Goal: Find specific page/section: Find specific page/section

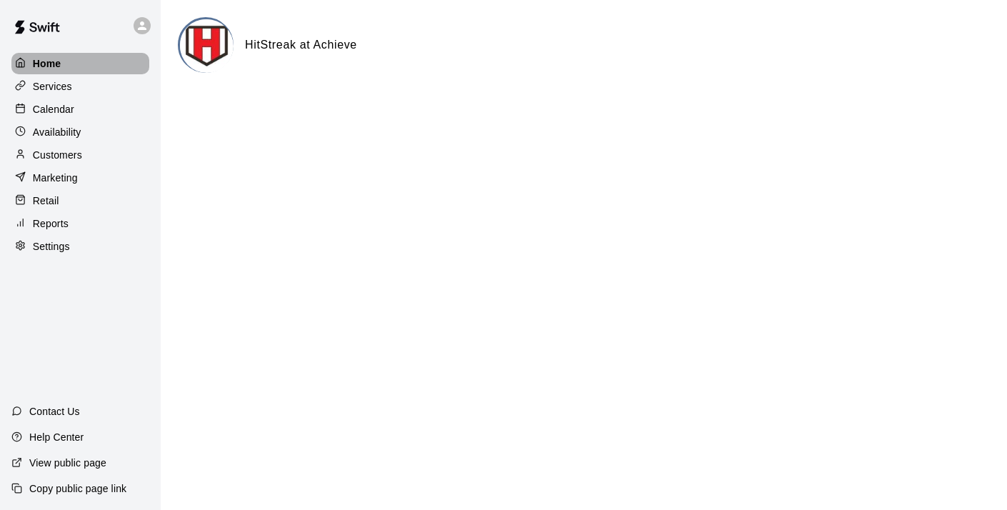
click at [46, 56] on p "Home" at bounding box center [47, 63] width 29 height 14
click at [54, 106] on p "Calendar" at bounding box center [53, 109] width 41 height 14
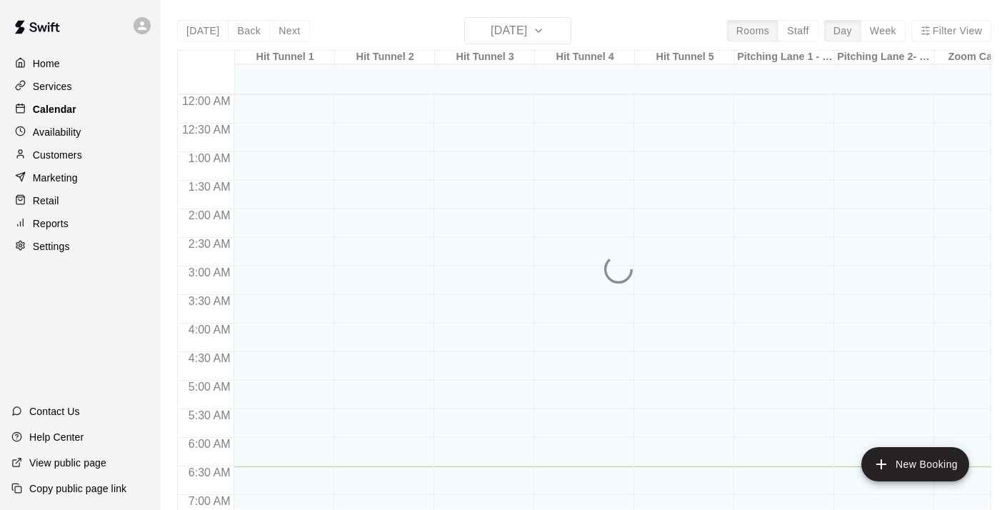
scroll to position [371, 0]
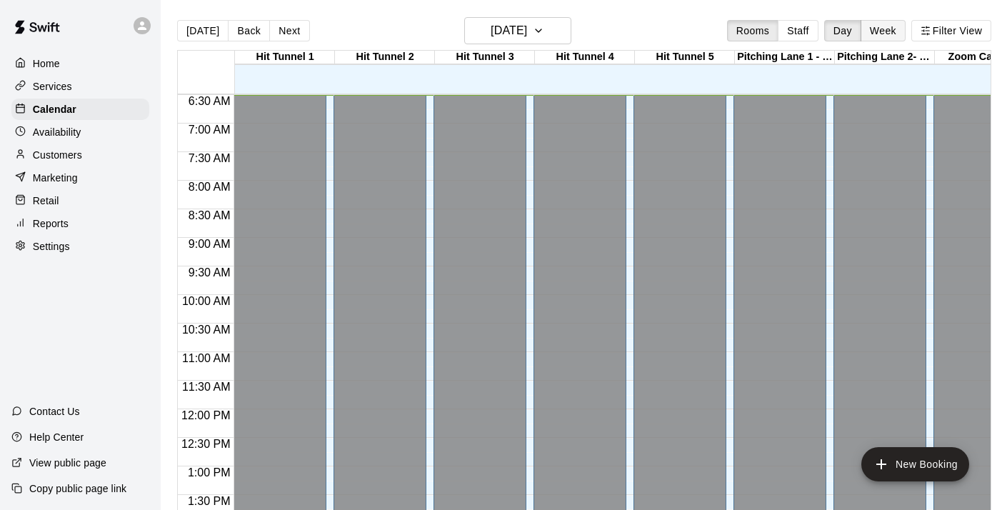
click at [887, 31] on button "Week" at bounding box center [883, 30] width 45 height 21
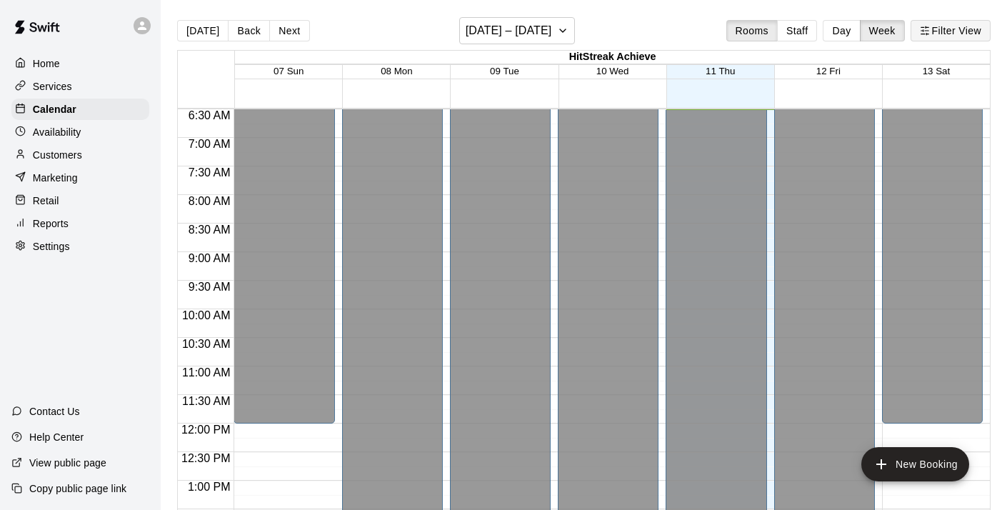
click at [950, 31] on button "Filter View" at bounding box center [951, 30] width 80 height 21
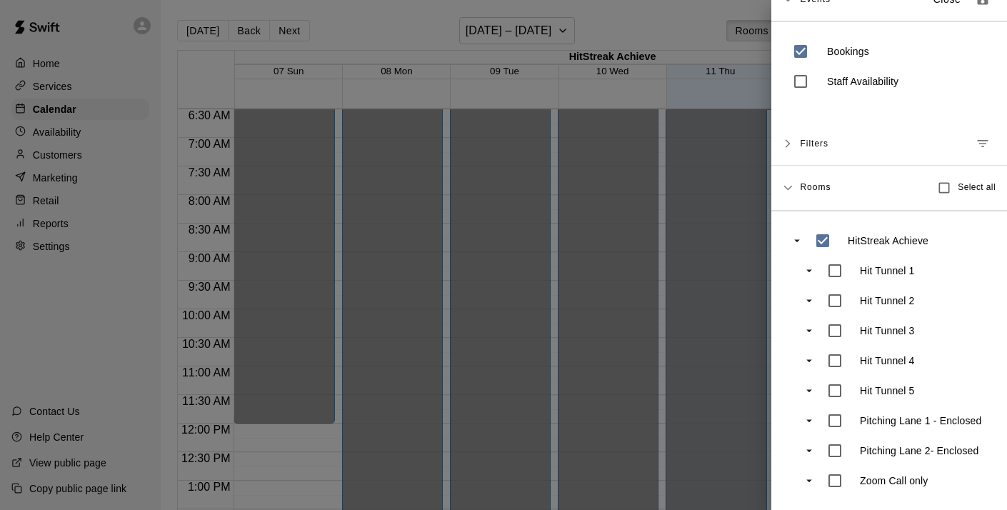
scroll to position [0, 0]
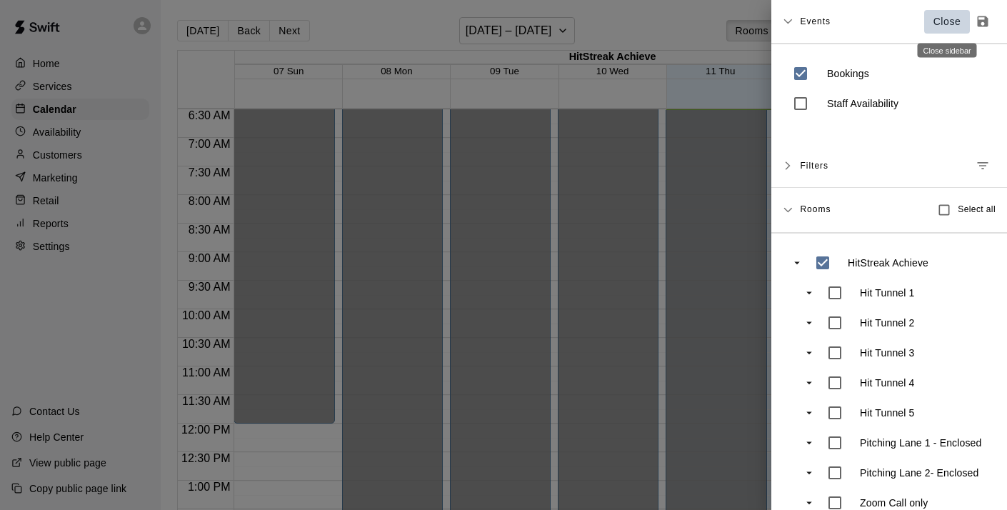
click at [944, 23] on p "Close" at bounding box center [948, 21] width 28 height 15
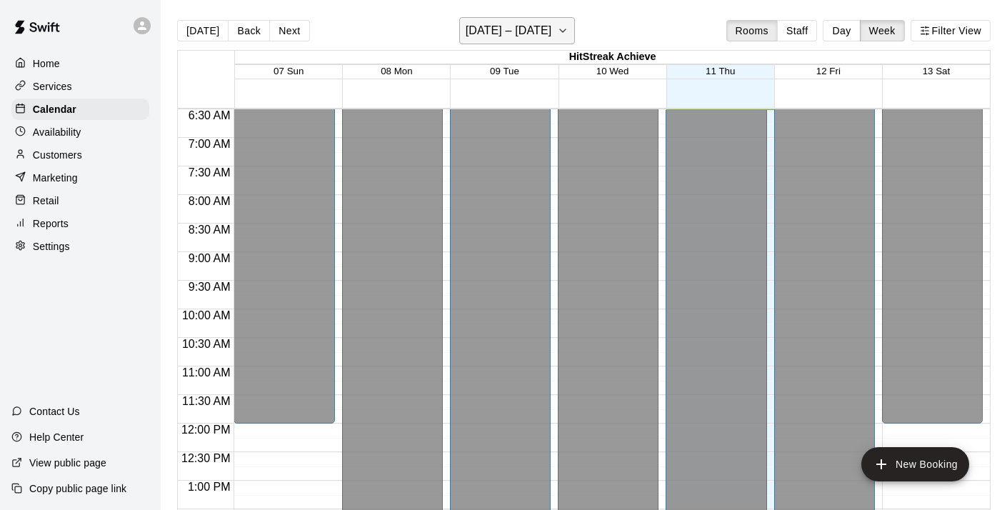
click at [566, 31] on icon "button" at bounding box center [563, 30] width 6 height 3
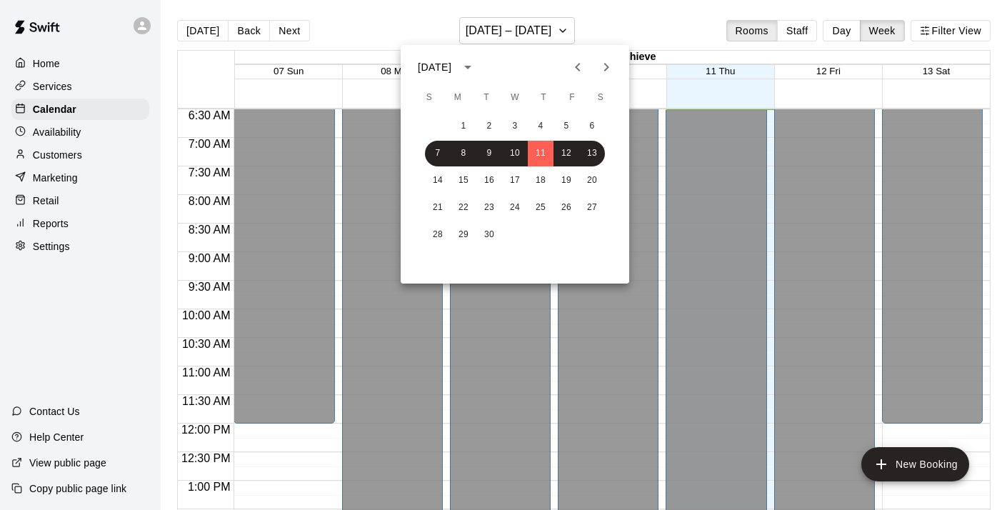
click at [606, 72] on icon "Next month" at bounding box center [606, 67] width 17 height 17
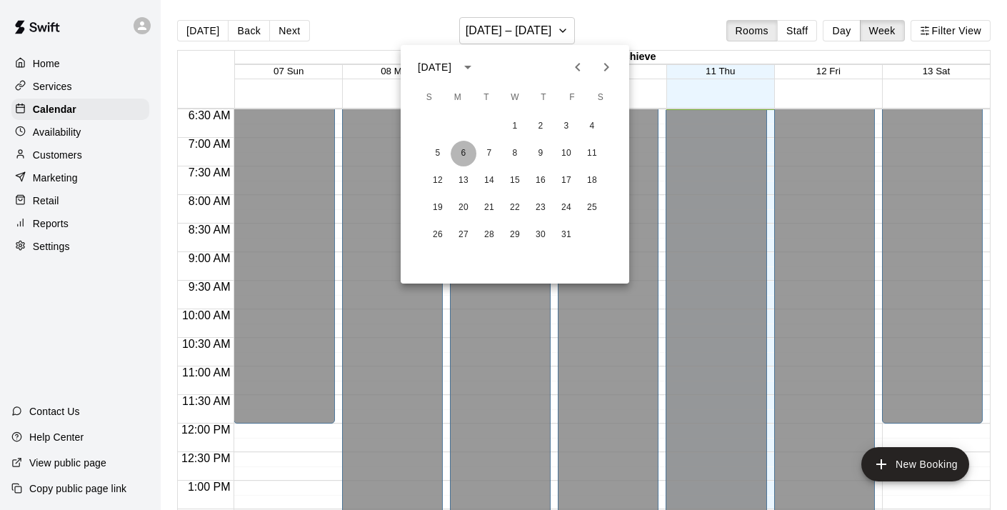
click at [463, 152] on button "6" at bounding box center [464, 154] width 26 height 26
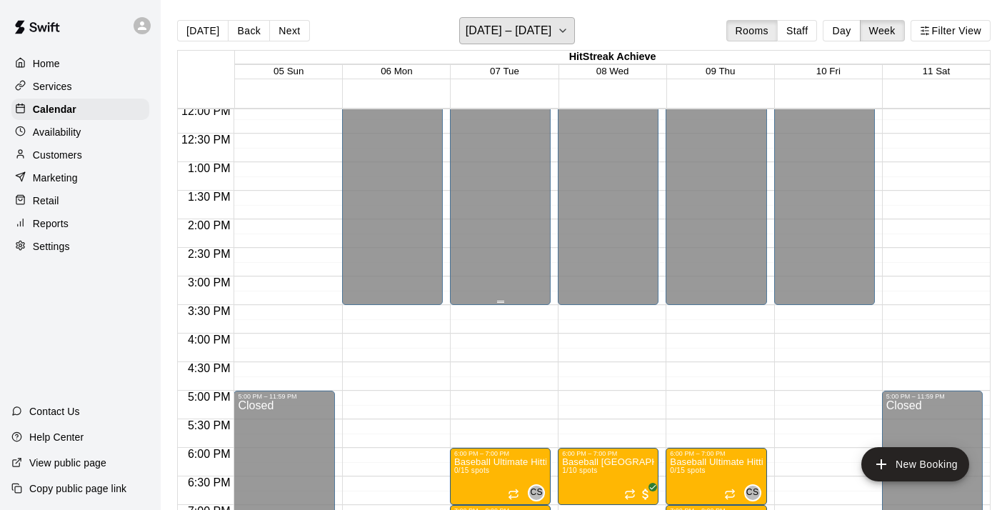
scroll to position [955, 0]
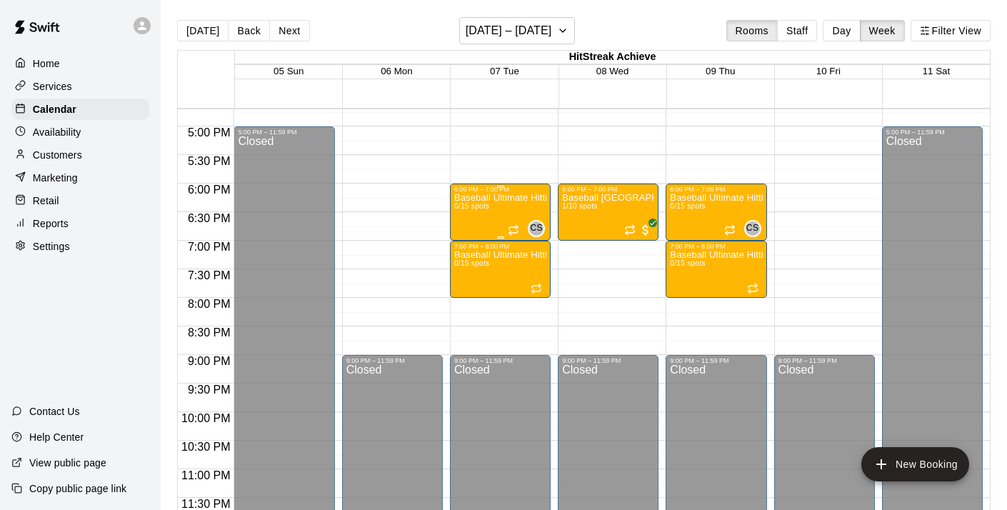
click at [495, 198] on p "Baseball Ultimate Hitting Lab ([DEMOGRAPHIC_DATA])" at bounding box center [500, 198] width 92 height 0
click at [399, 193] on div at bounding box center [503, 255] width 1007 height 510
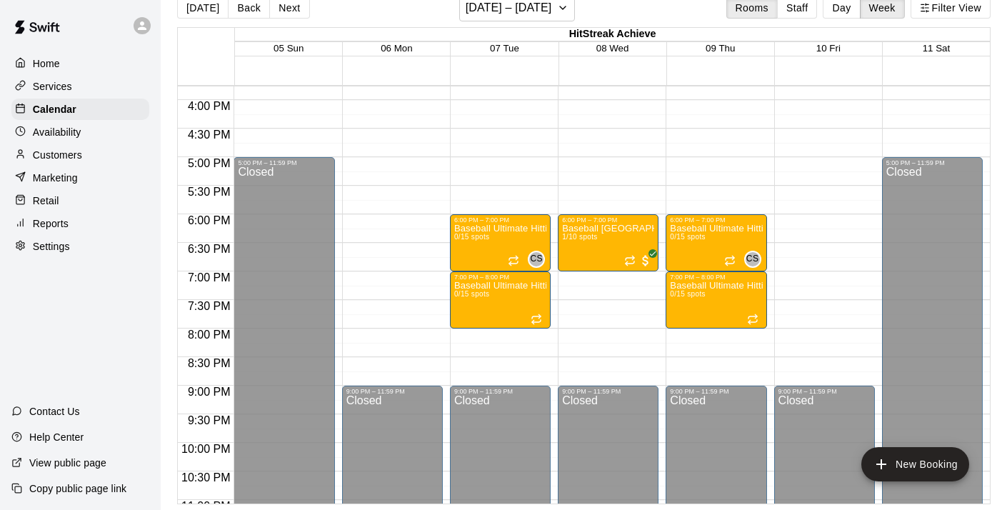
scroll to position [919, 0]
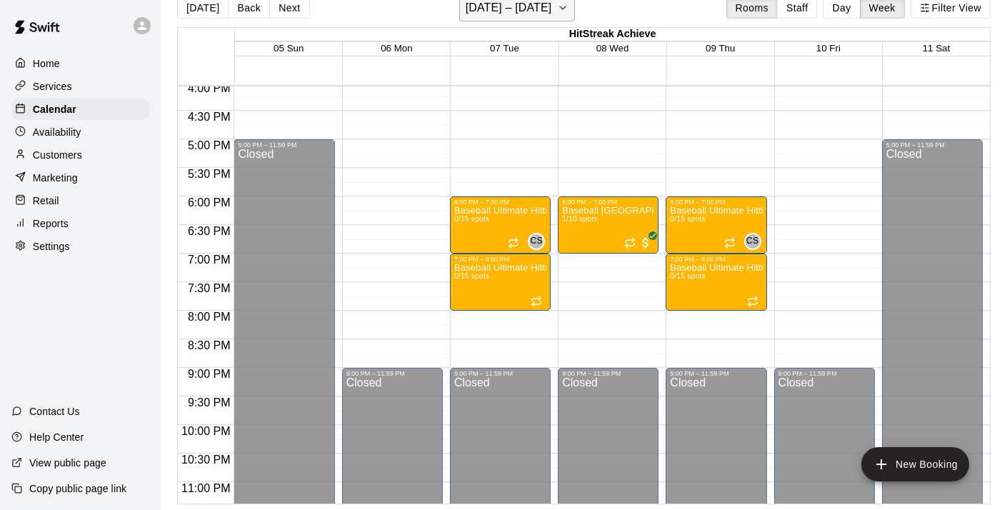
click at [557, 10] on icon "button" at bounding box center [562, 7] width 11 height 17
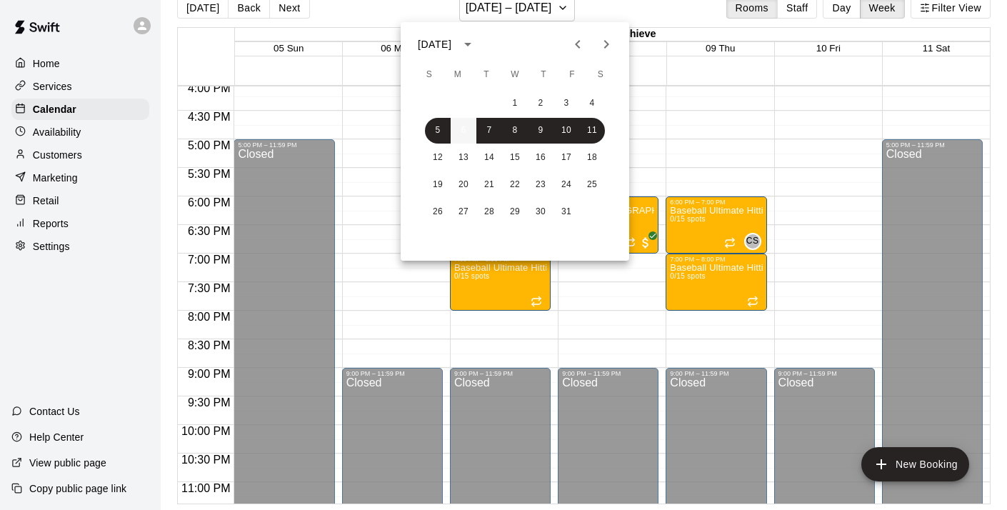
click at [462, 131] on button "6" at bounding box center [464, 131] width 26 height 26
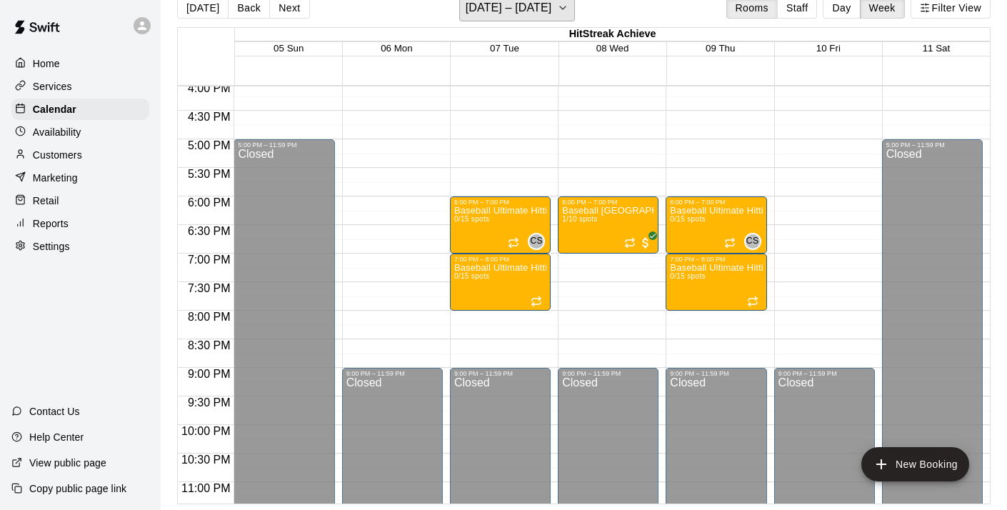
scroll to position [17, 0]
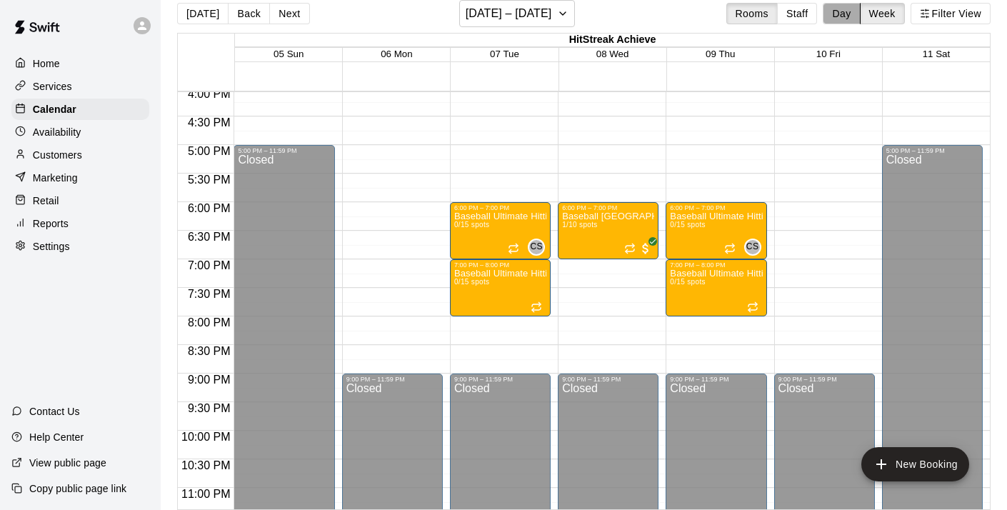
click at [840, 17] on button "Day" at bounding box center [841, 13] width 37 height 21
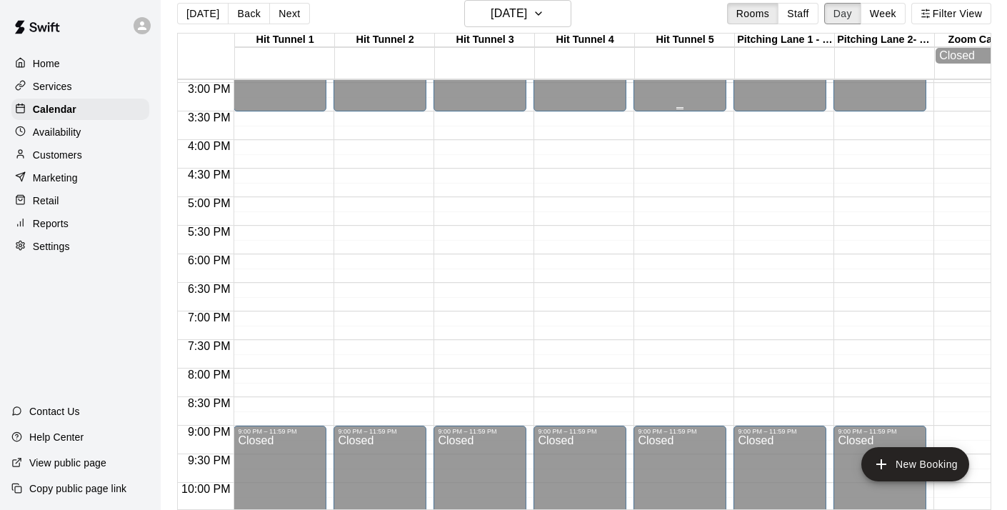
scroll to position [944, 0]
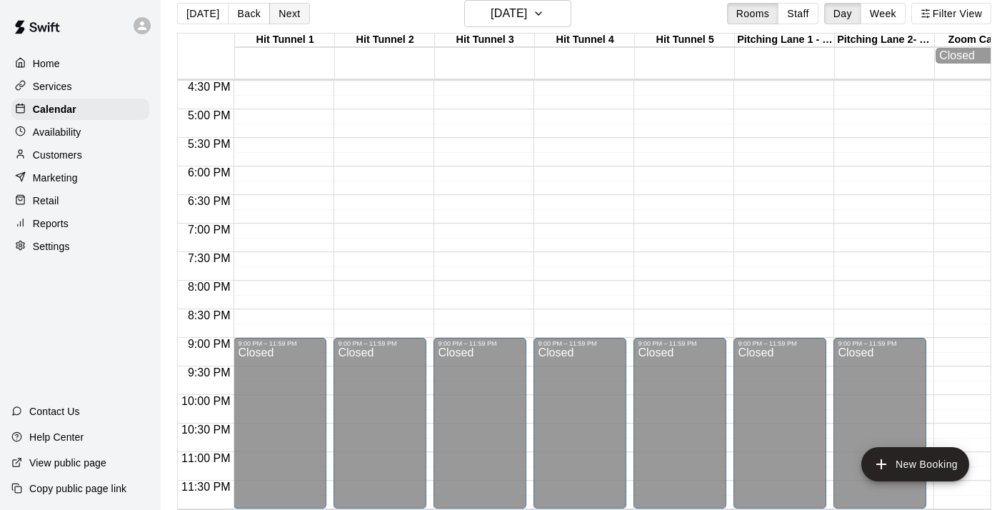
click at [284, 16] on button "Next" at bounding box center [289, 13] width 40 height 21
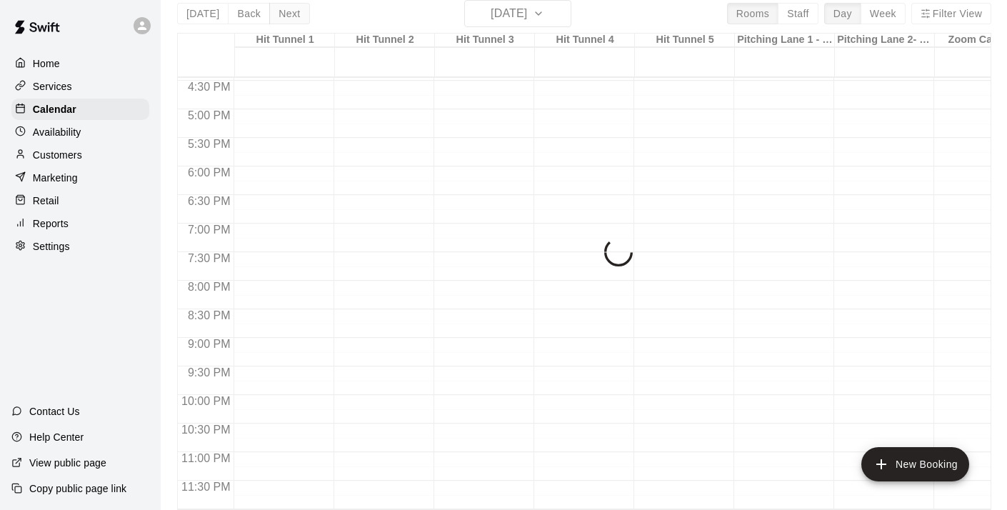
scroll to position [941, 0]
